Goal: Obtain resource: Download file/media

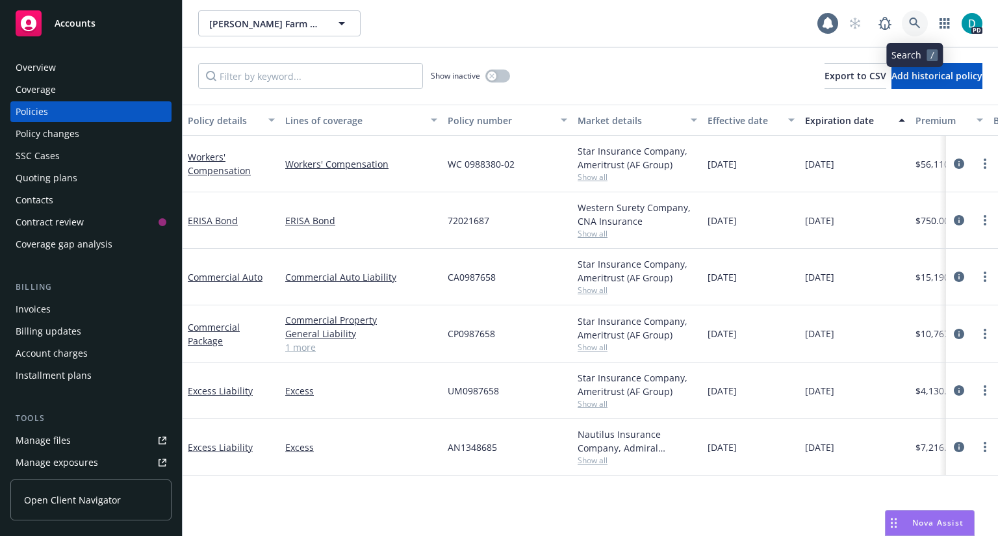
click at [918, 25] on icon at bounding box center [914, 23] width 11 height 11
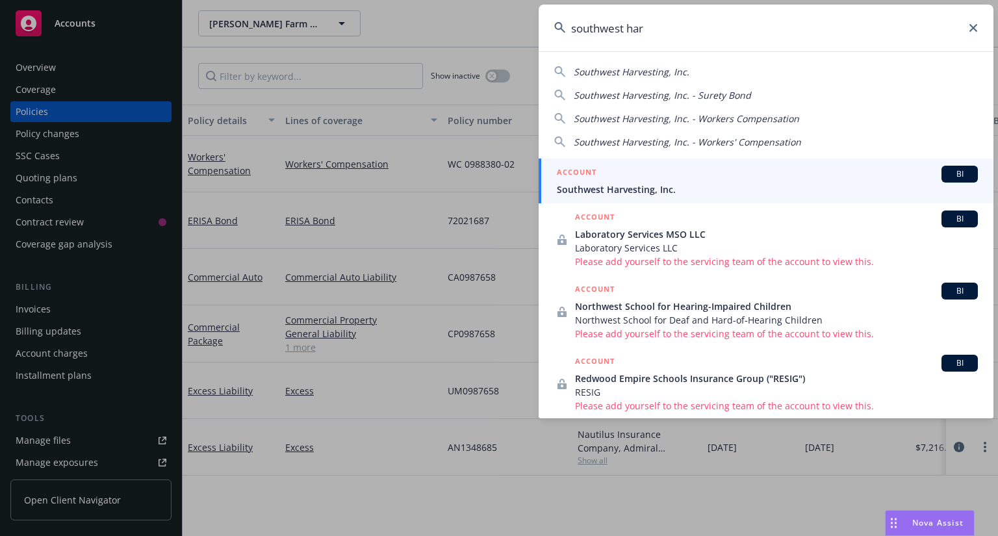
click at [661, 71] on span "Southwest Harvesting, Inc." at bounding box center [632, 72] width 116 height 12
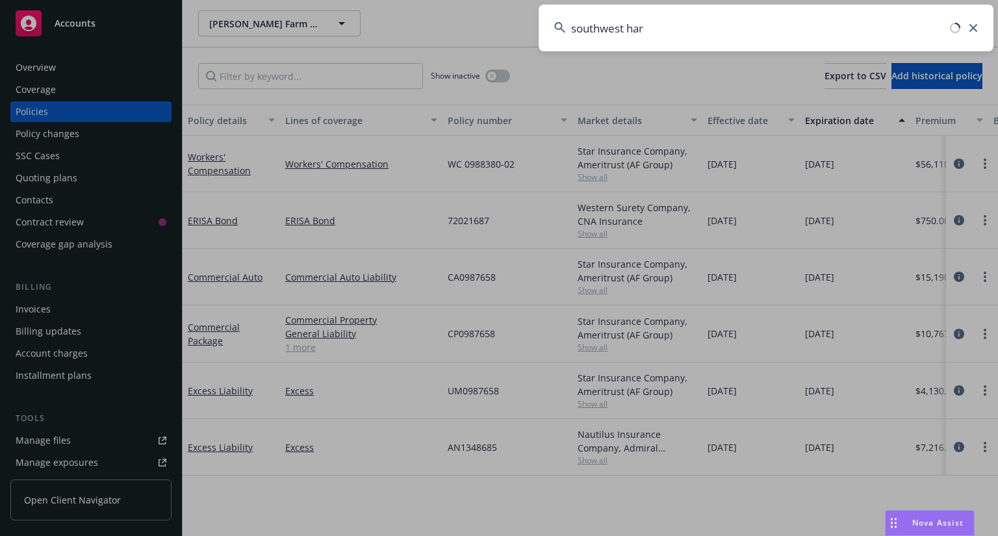
type input "Southwest Harvesting, Inc."
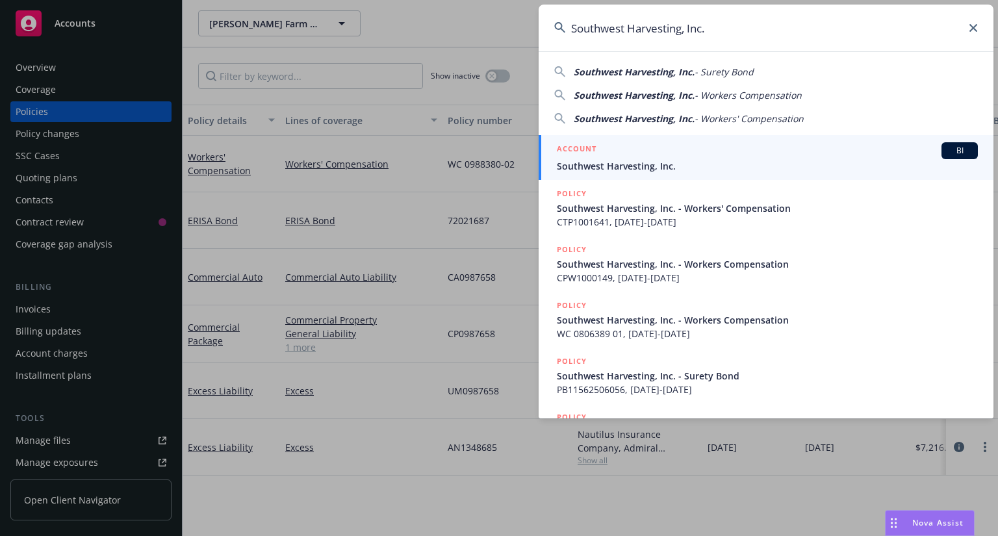
click at [599, 159] on span "Southwest Harvesting, Inc." at bounding box center [767, 166] width 421 height 14
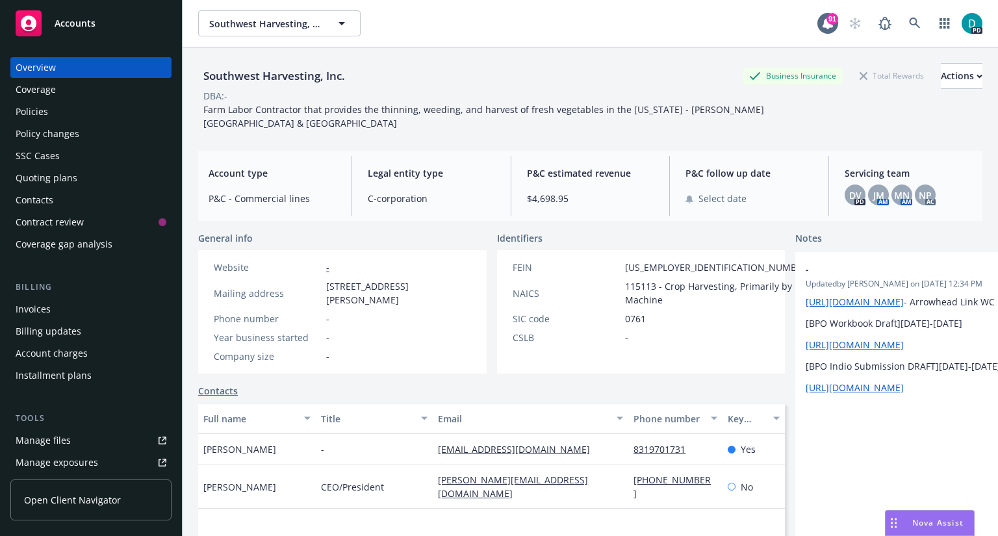
click at [83, 118] on div "Policies" at bounding box center [91, 111] width 151 height 21
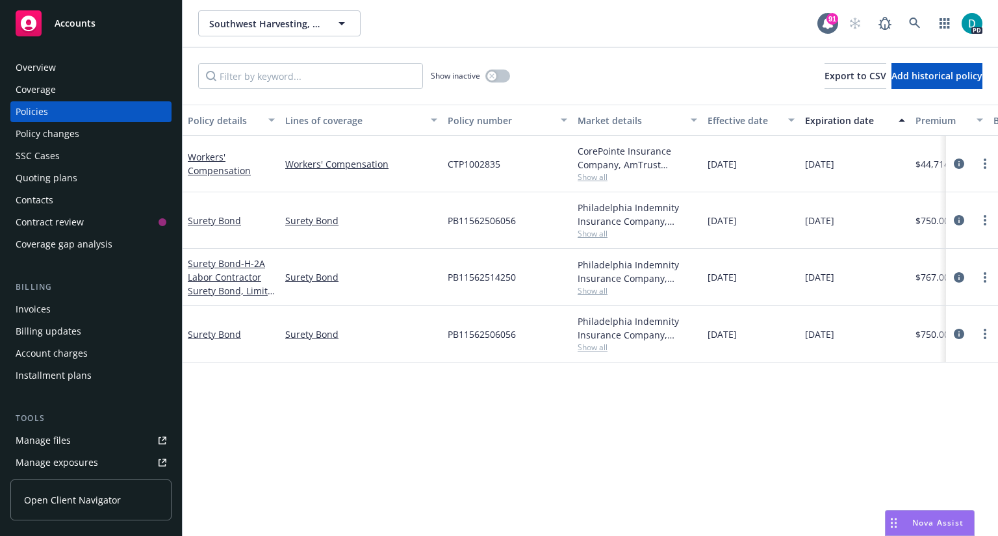
click at [66, 437] on div "Manage files" at bounding box center [43, 440] width 55 height 21
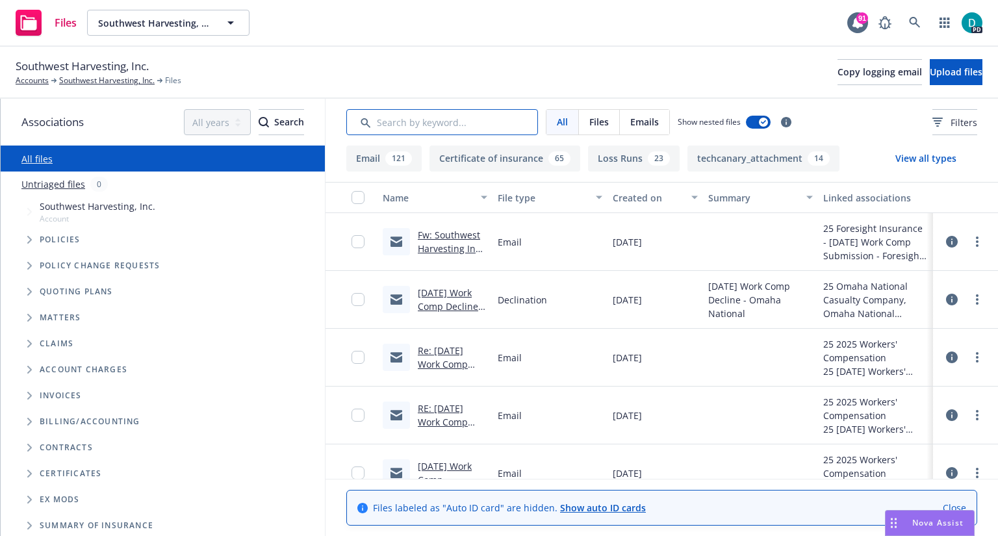
click at [411, 124] on input "Search by keyword..." at bounding box center [442, 122] width 192 height 26
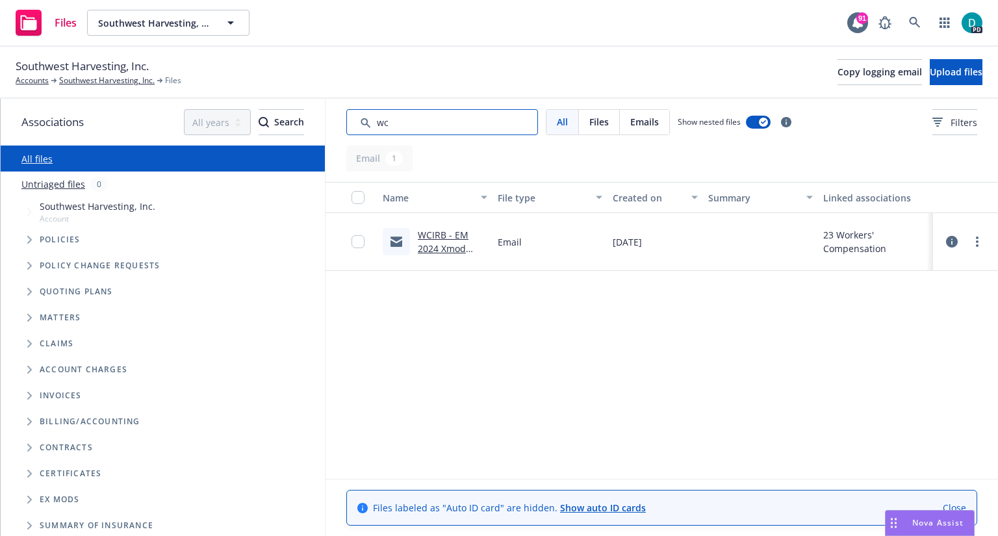
type input "w"
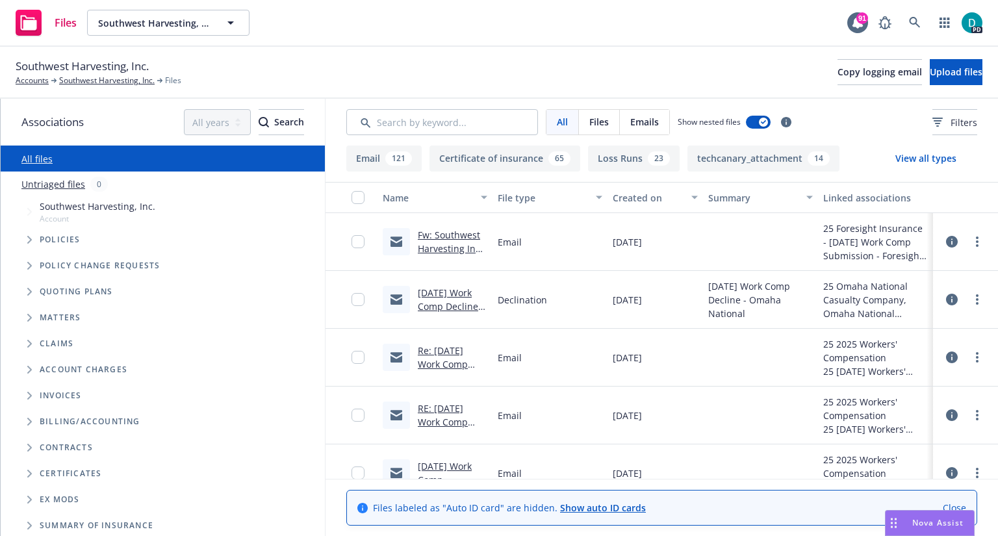
click at [67, 237] on span "Policies" at bounding box center [60, 240] width 41 height 8
click at [26, 241] on span "Tree Example" at bounding box center [29, 239] width 21 height 21
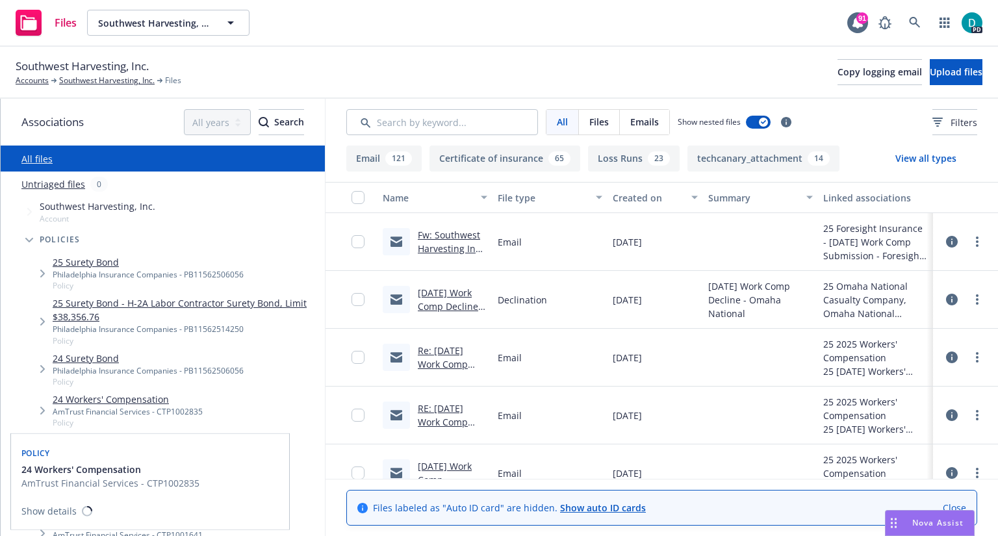
click at [144, 402] on link "24 Workers' Compensation" at bounding box center [128, 400] width 150 height 14
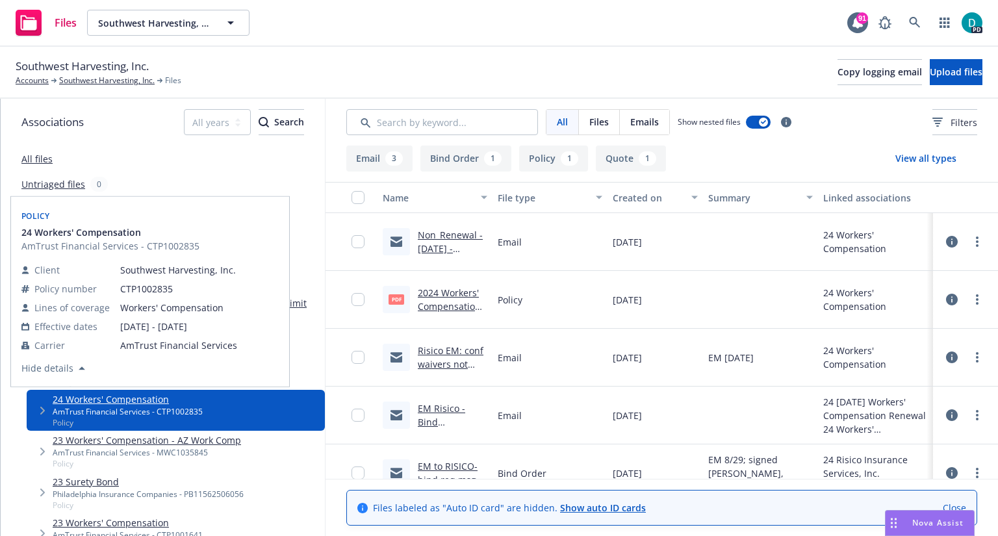
click at [443, 292] on link "2024 Workers' Compensation - Policy.pdf" at bounding box center [452, 307] width 69 height 40
